Goal: Information Seeking & Learning: Learn about a topic

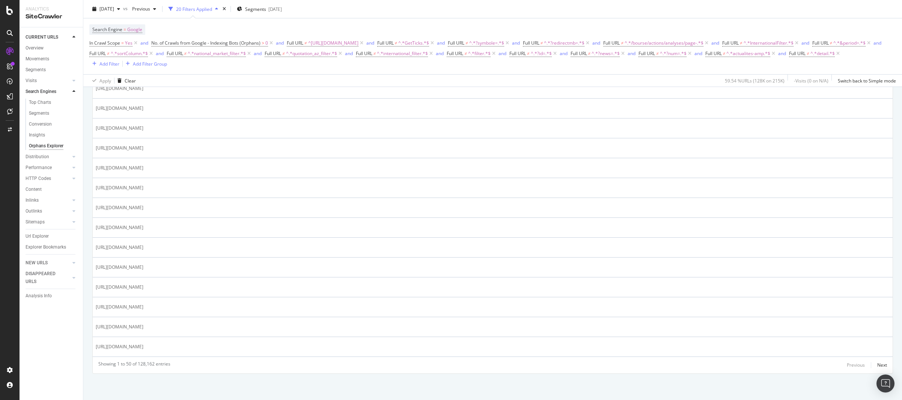
scroll to position [947, 0]
click at [877, 366] on div "Next" at bounding box center [882, 365] width 10 height 6
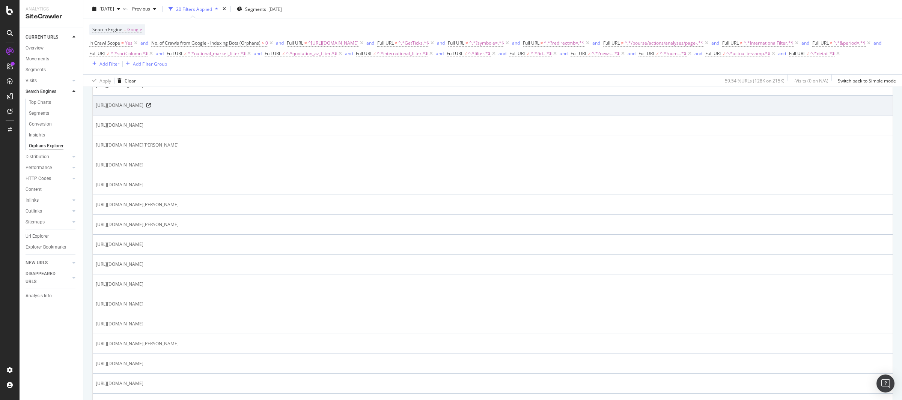
scroll to position [782, 0]
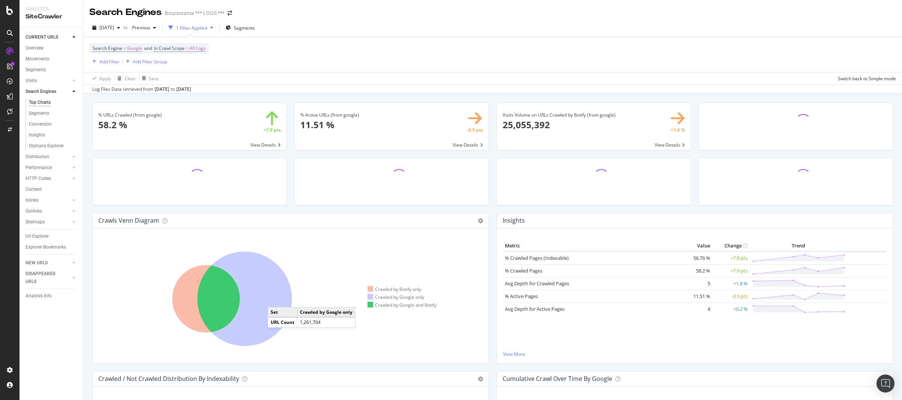
drag, startPoint x: 273, startPoint y: 298, endPoint x: 360, endPoint y: 292, distance: 87.6
click at [273, 297] on icon at bounding box center [244, 299] width 95 height 95
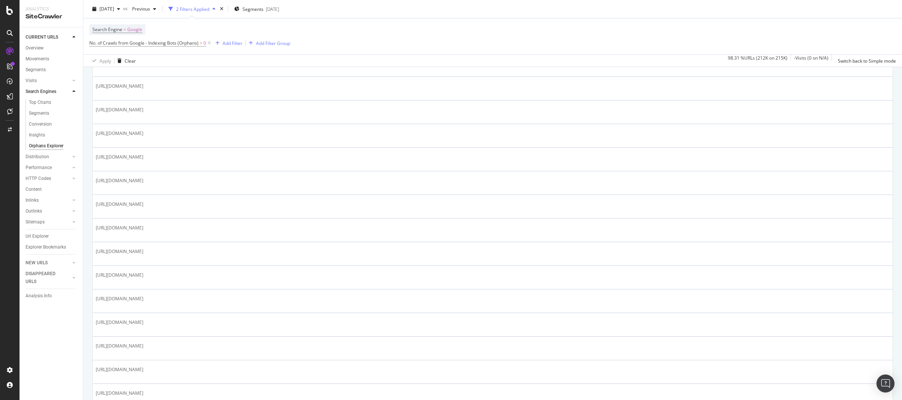
scroll to position [896, 0]
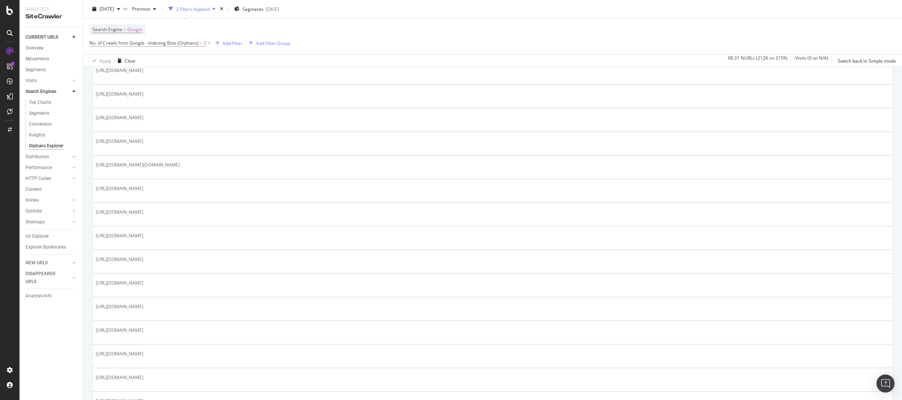
scroll to position [926, 0]
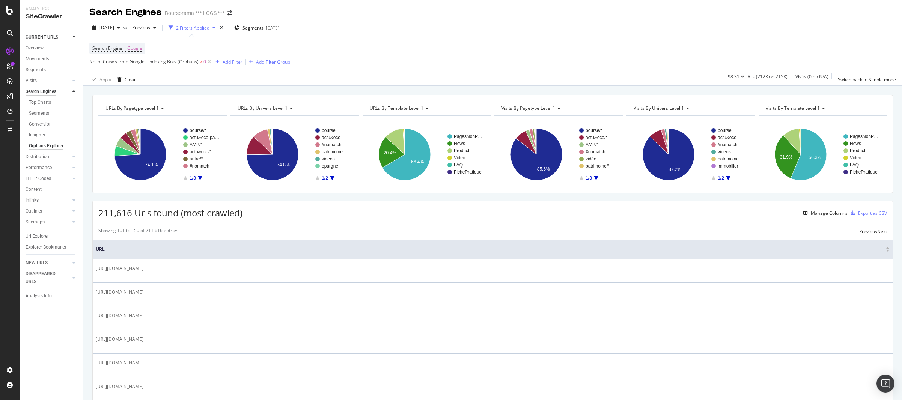
click at [39, 89] on div "Search Engines" at bounding box center [41, 92] width 31 height 8
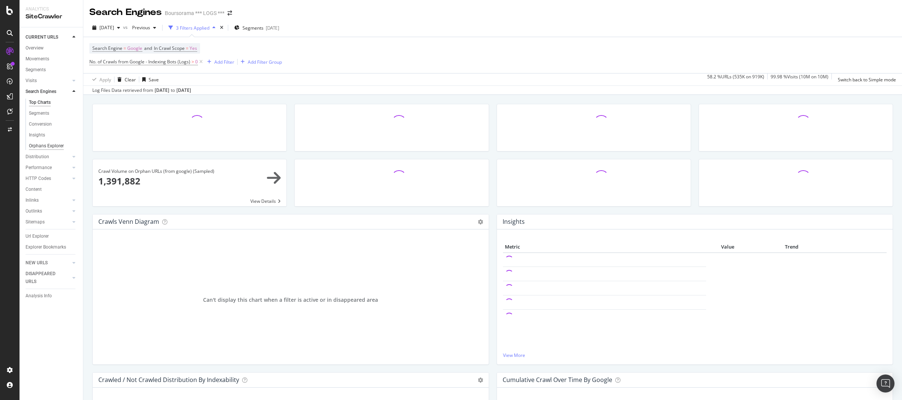
click at [50, 148] on div "Orphans Explorer" at bounding box center [46, 146] width 35 height 8
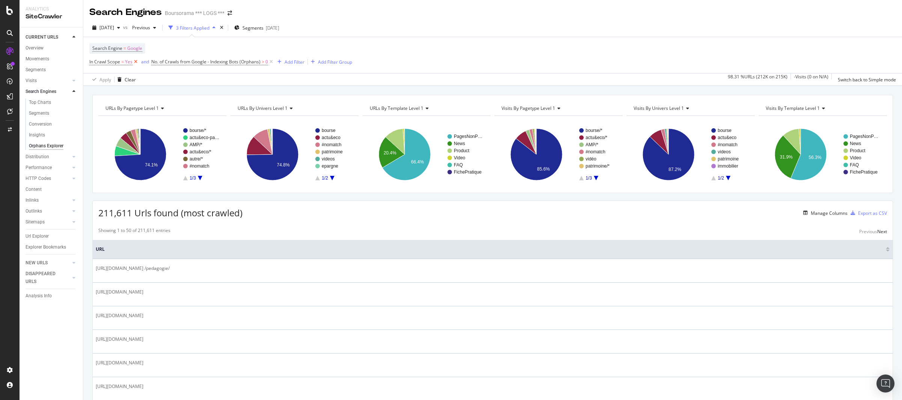
click at [133, 60] on icon at bounding box center [135, 62] width 6 height 8
click at [50, 144] on div "Orphans Explorer" at bounding box center [46, 146] width 35 height 8
click at [271, 61] on icon at bounding box center [271, 62] width 6 height 8
click at [201, 164] on text "#nomatch" at bounding box center [199, 166] width 20 height 5
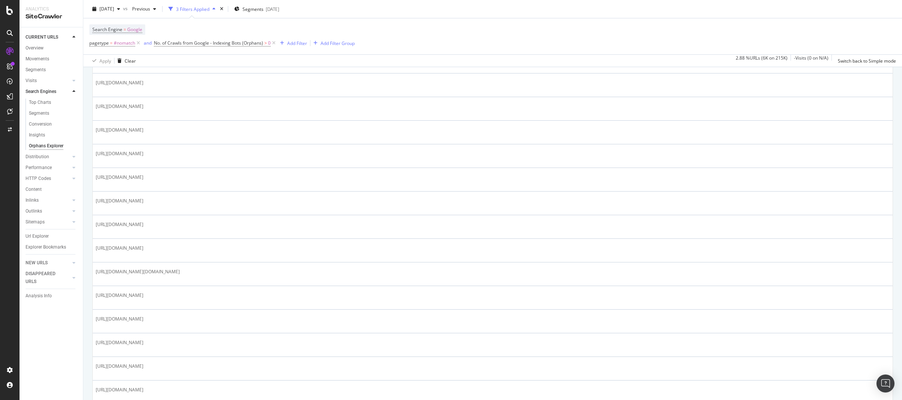
scroll to position [926, 0]
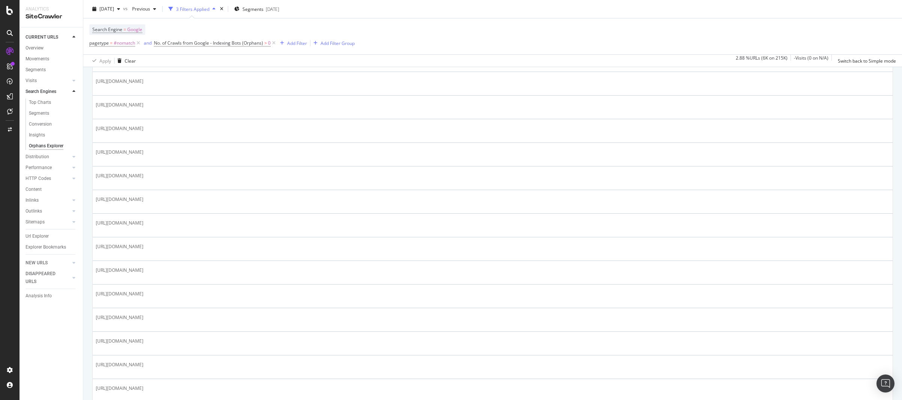
scroll to position [761, 0]
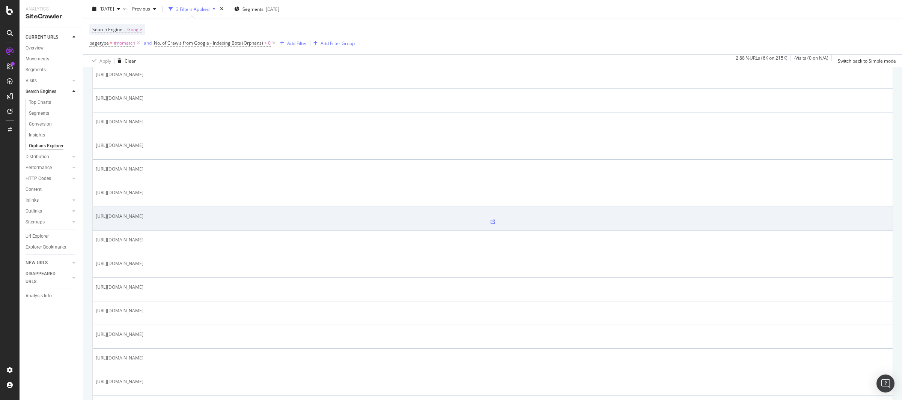
click at [490, 220] on icon at bounding box center [492, 222] width 5 height 5
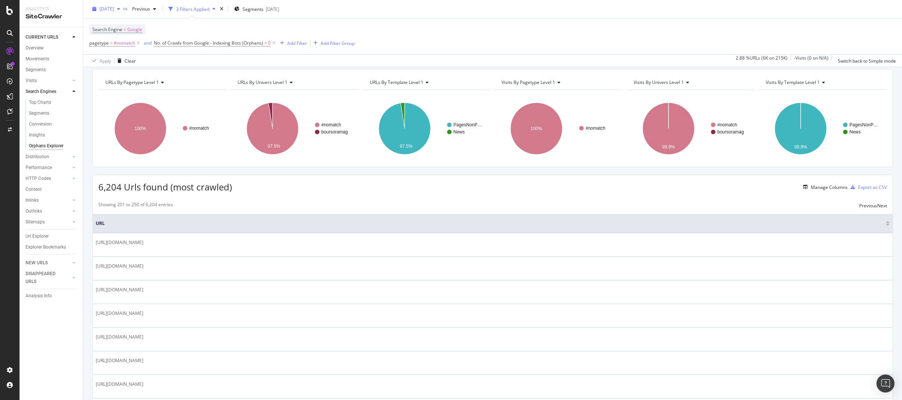
scroll to position [0, 0]
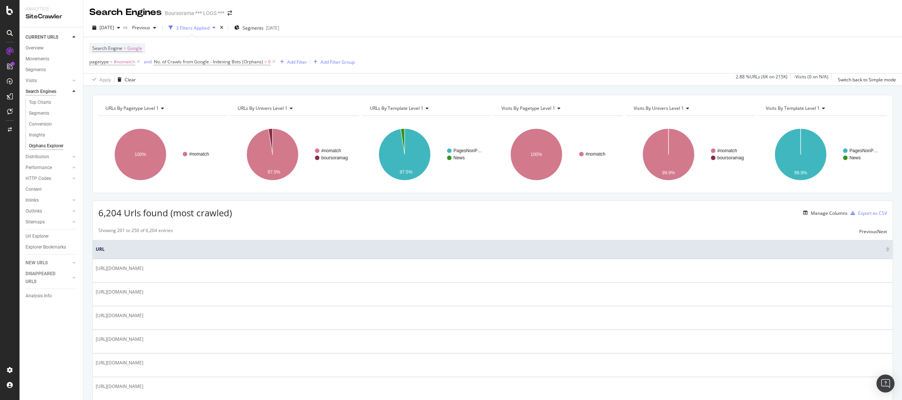
click at [47, 93] on div "Search Engines" at bounding box center [41, 92] width 31 height 8
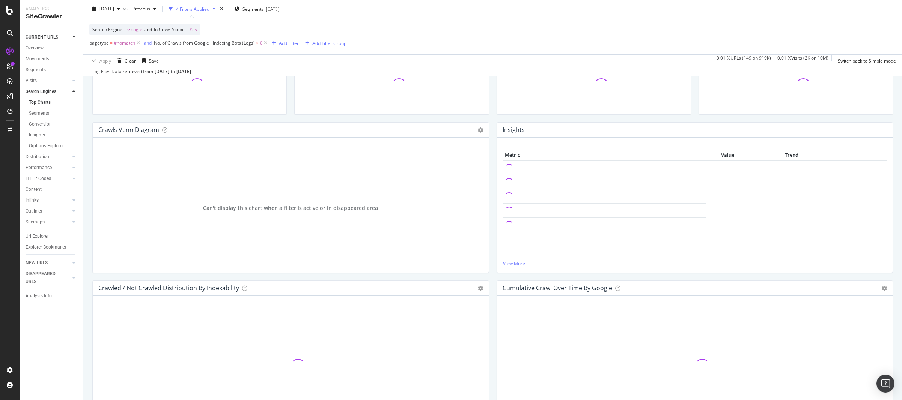
scroll to position [90, 0]
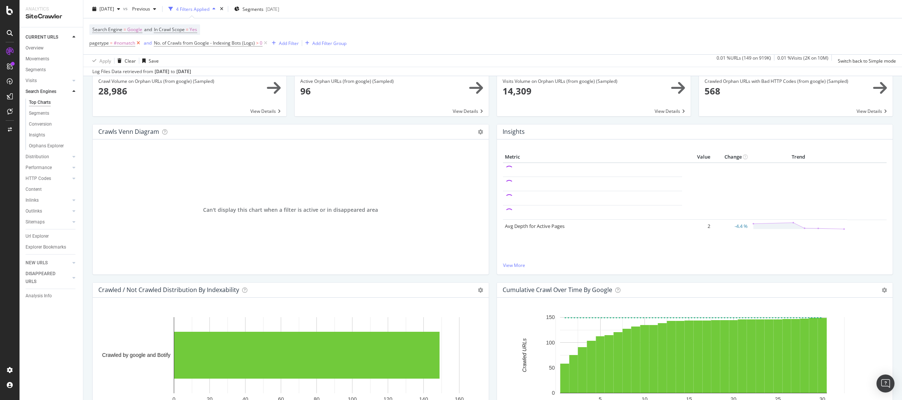
click at [139, 44] on icon at bounding box center [138, 43] width 6 height 8
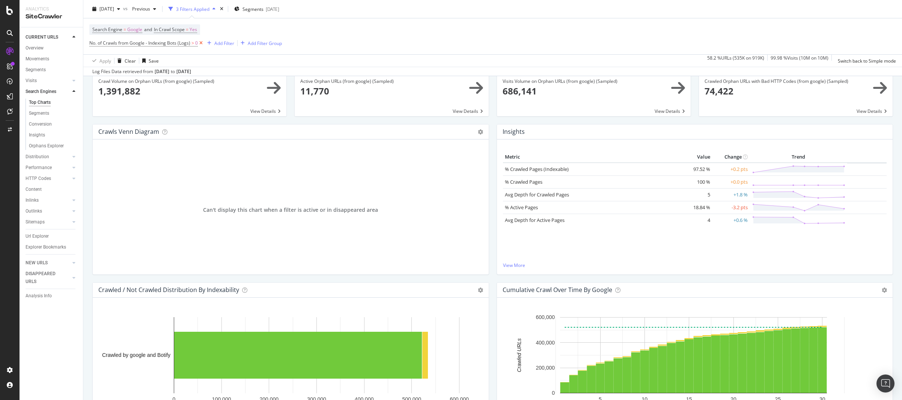
click at [201, 45] on icon at bounding box center [201, 43] width 6 height 8
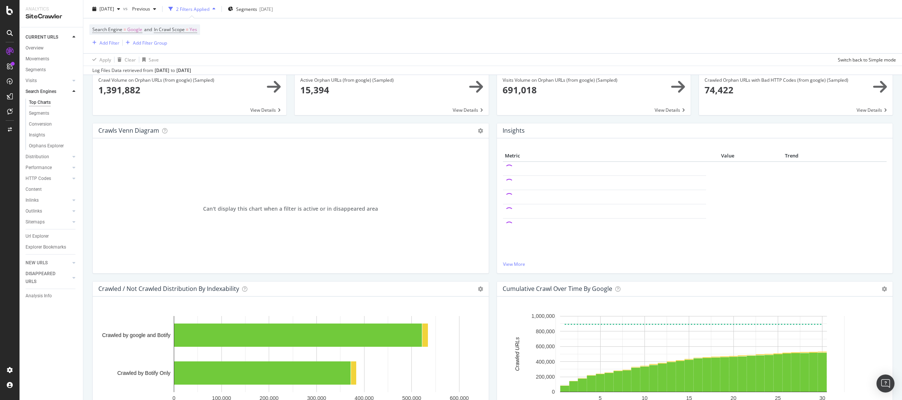
scroll to position [89, 0]
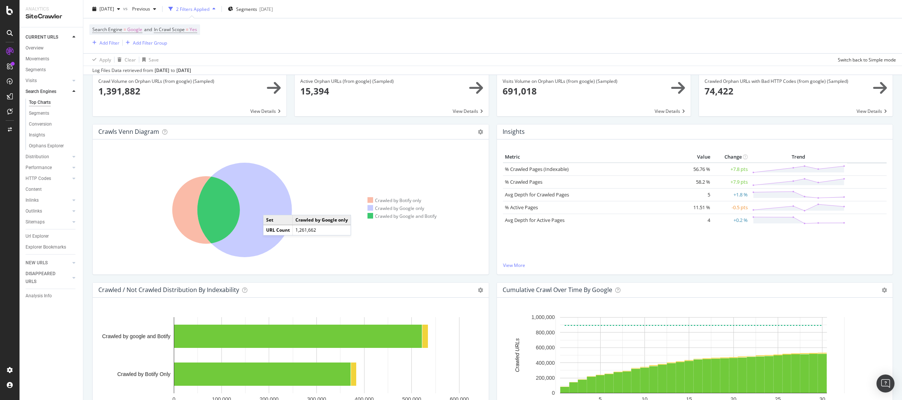
click at [268, 205] on icon at bounding box center [244, 210] width 95 height 95
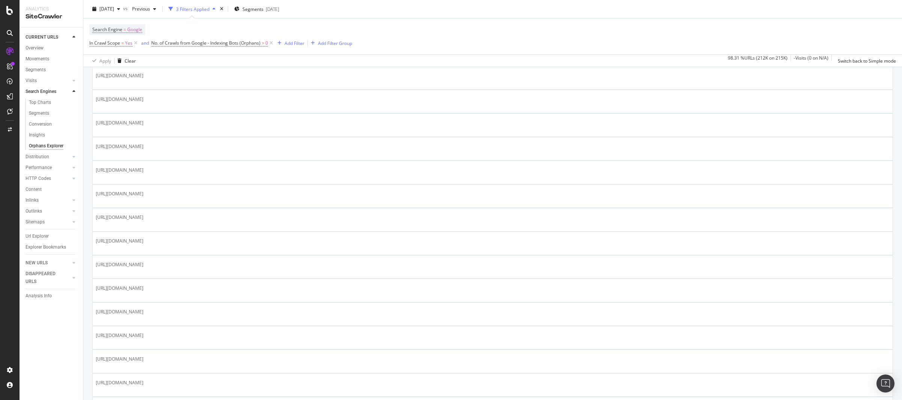
scroll to position [911, 0]
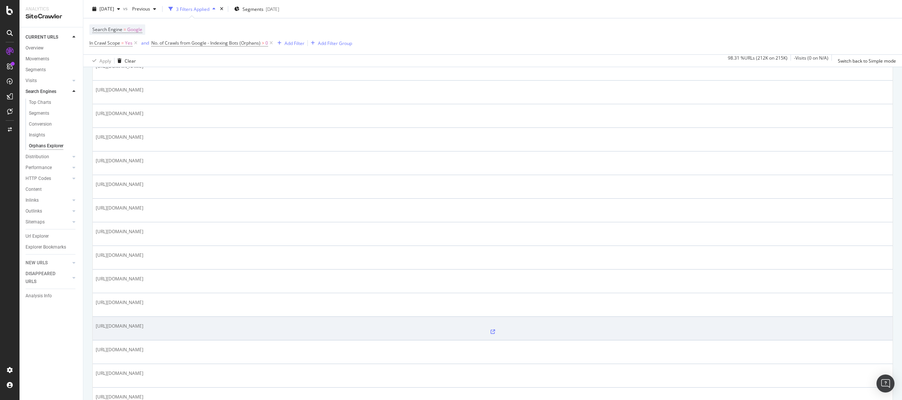
drag, startPoint x: 95, startPoint y: 186, endPoint x: 228, endPoint y: 186, distance: 133.6
click at [228, 317] on td "https://www.boursorama.com/_formulaire-date?symbol=1gAAT" at bounding box center [493, 329] width 800 height 24
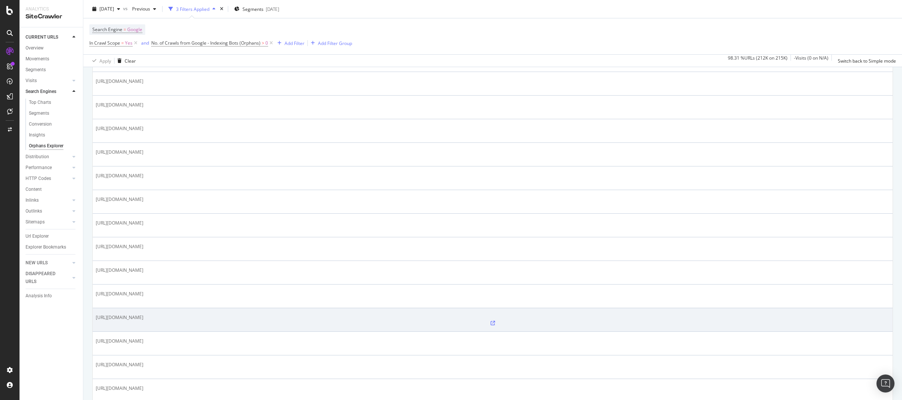
click at [490, 321] on icon at bounding box center [492, 323] width 5 height 5
